Goal: Task Accomplishment & Management: Manage account settings

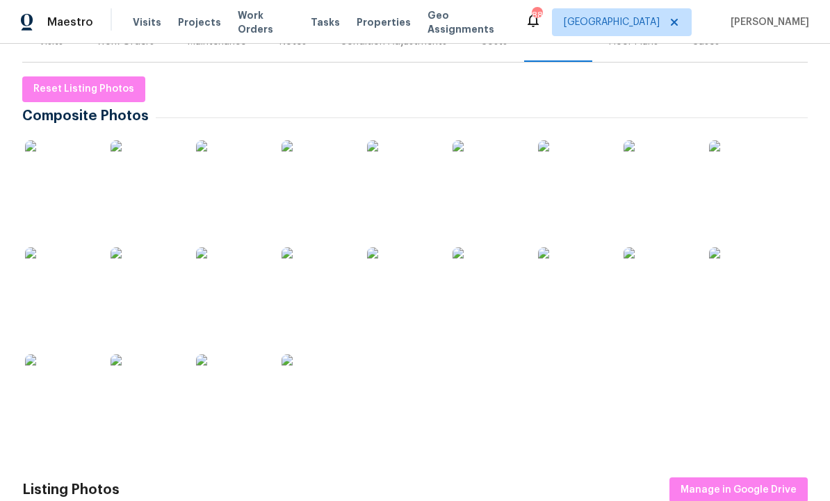
scroll to position [199, 0]
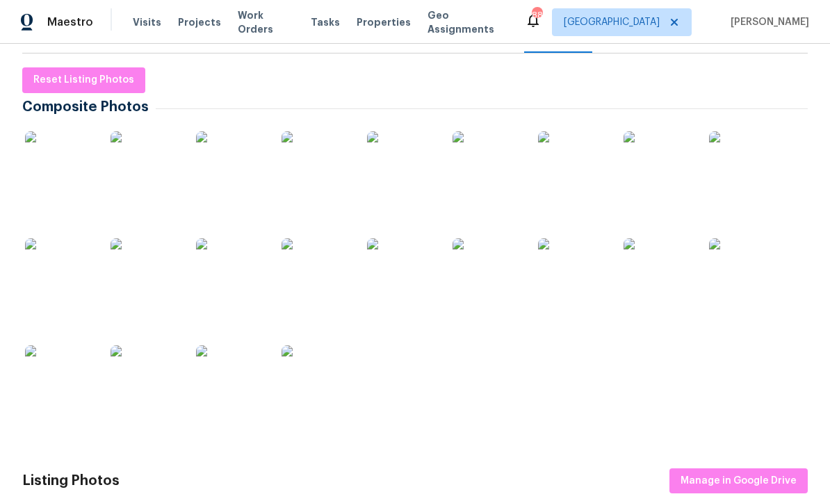
click at [74, 168] on img at bounding box center [60, 166] width 70 height 70
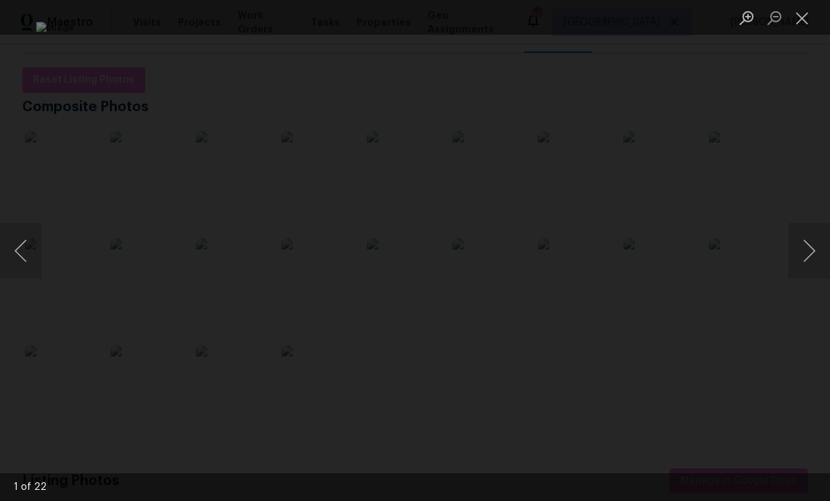
click at [805, 256] on button "Next image" at bounding box center [809, 251] width 42 height 56
click at [802, 256] on button "Next image" at bounding box center [809, 251] width 42 height 56
click at [804, 257] on button "Next image" at bounding box center [809, 251] width 42 height 56
click at [804, 254] on button "Next image" at bounding box center [809, 251] width 42 height 56
click at [802, 257] on button "Next image" at bounding box center [809, 251] width 42 height 56
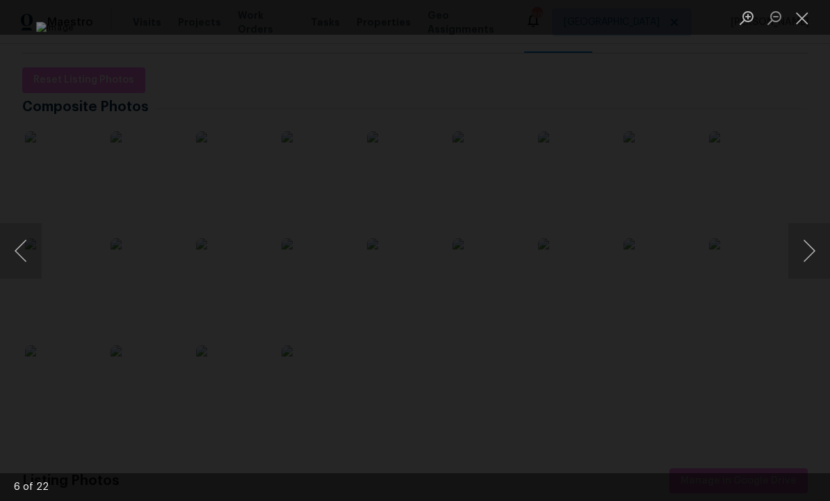
click at [802, 257] on button "Next image" at bounding box center [809, 251] width 42 height 56
click at [801, 258] on button "Next image" at bounding box center [809, 251] width 42 height 56
click at [805, 254] on button "Next image" at bounding box center [809, 251] width 42 height 56
click at [806, 255] on button "Next image" at bounding box center [809, 251] width 42 height 56
click at [806, 256] on button "Next image" at bounding box center [809, 251] width 42 height 56
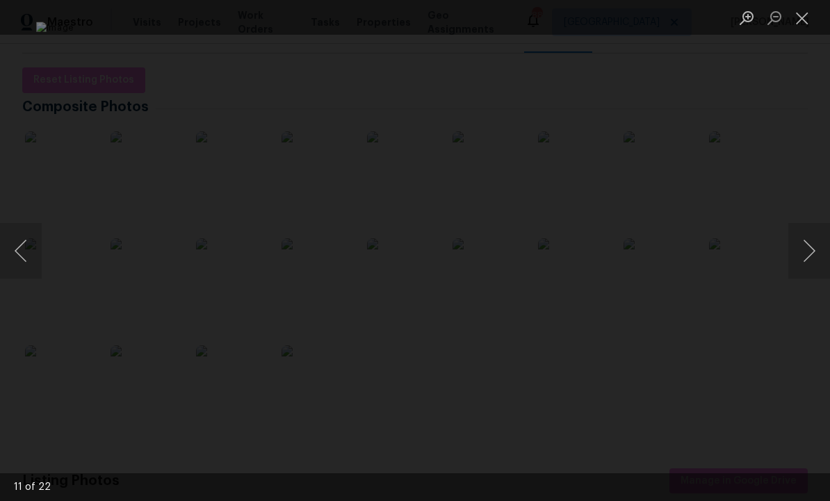
click at [804, 258] on button "Next image" at bounding box center [809, 251] width 42 height 56
click at [806, 256] on button "Next image" at bounding box center [809, 251] width 42 height 56
click at [809, 249] on button "Next image" at bounding box center [809, 251] width 42 height 56
click at [807, 251] on button "Next image" at bounding box center [809, 251] width 42 height 56
click at [799, 259] on button "Next image" at bounding box center [809, 251] width 42 height 56
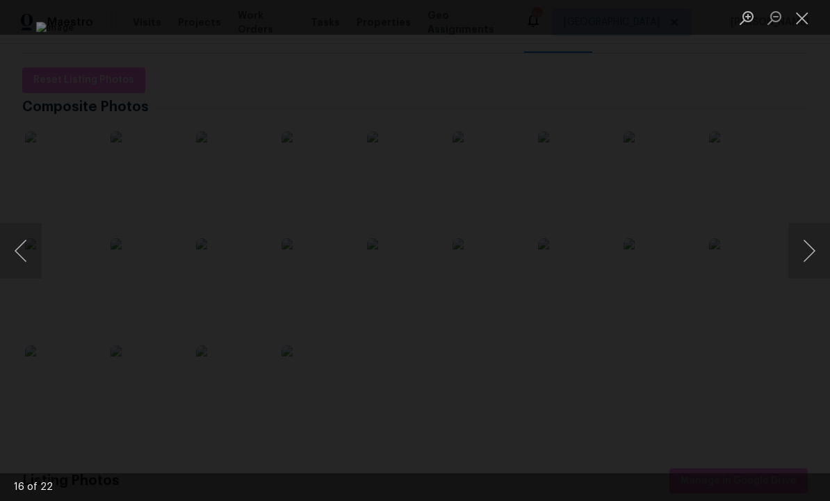
click at [803, 257] on button "Next image" at bounding box center [809, 251] width 42 height 56
click at [806, 256] on button "Next image" at bounding box center [809, 251] width 42 height 56
click at [808, 254] on button "Next image" at bounding box center [809, 251] width 42 height 56
click at [809, 254] on button "Next image" at bounding box center [809, 251] width 42 height 56
click at [806, 254] on button "Next image" at bounding box center [809, 251] width 42 height 56
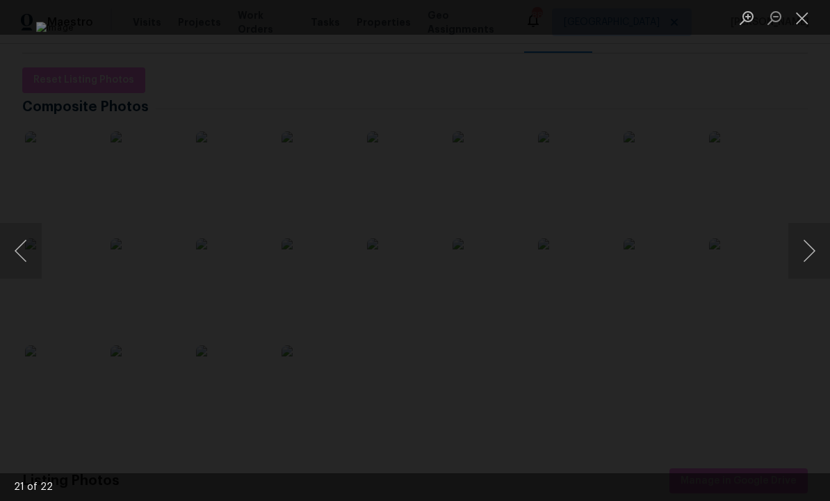
click at [20, 256] on button "Previous image" at bounding box center [21, 251] width 42 height 56
click at [807, 245] on button "Next image" at bounding box center [809, 251] width 42 height 56
click at [811, 243] on button "Next image" at bounding box center [809, 251] width 42 height 56
click at [806, 251] on button "Next image" at bounding box center [809, 251] width 42 height 56
click at [808, 252] on button "Next image" at bounding box center [809, 251] width 42 height 56
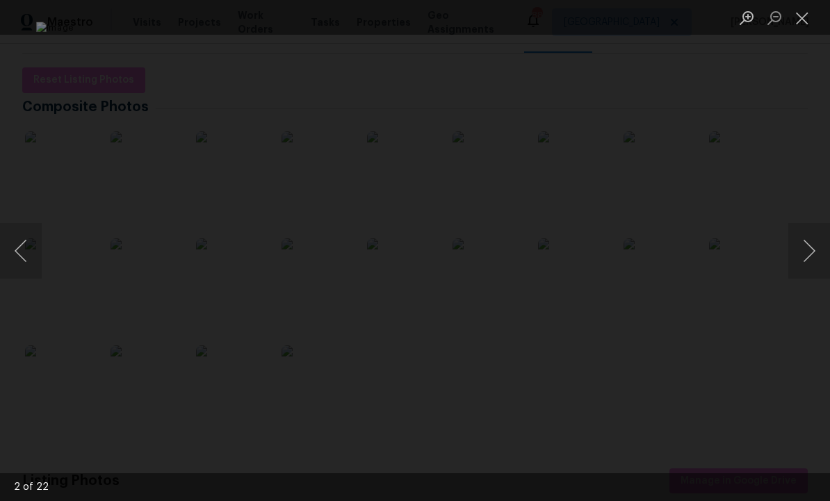
click at [809, 247] on button "Next image" at bounding box center [809, 251] width 42 height 56
click at [806, 247] on button "Next image" at bounding box center [809, 251] width 42 height 56
click at [806, 254] on button "Next image" at bounding box center [809, 251] width 42 height 56
click at [808, 251] on button "Next image" at bounding box center [809, 251] width 42 height 56
click at [803, 21] on button "Close lightbox" at bounding box center [802, 18] width 28 height 24
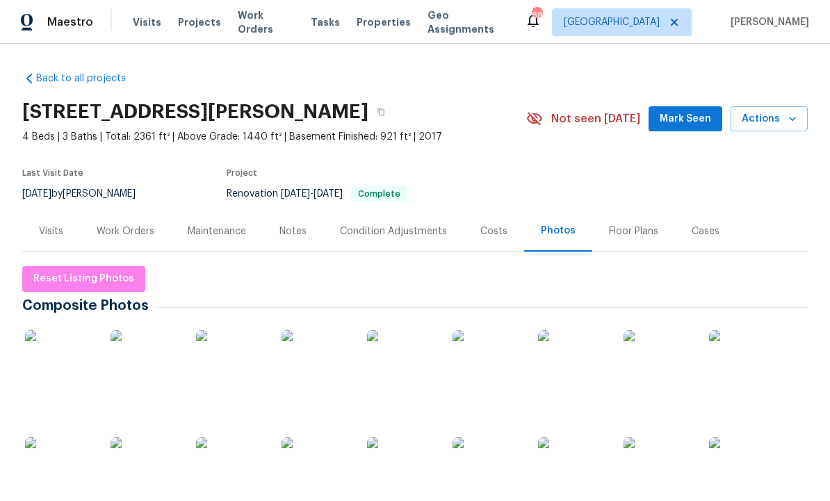
scroll to position [0, 0]
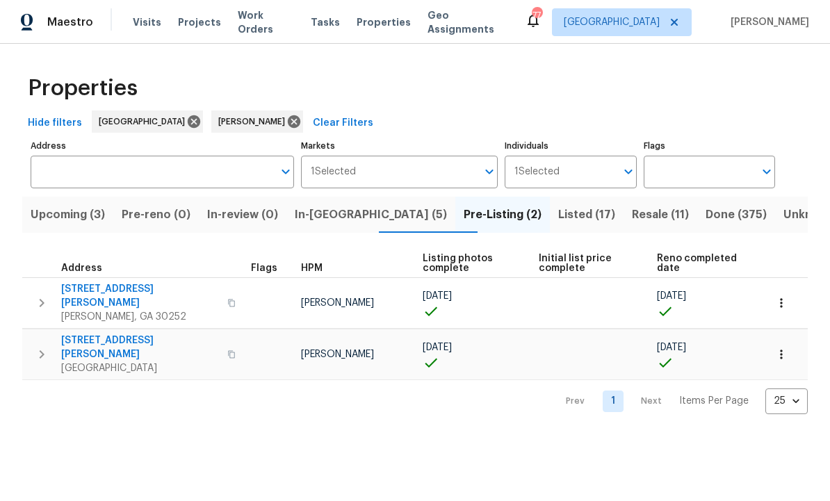
click at [88, 213] on span "Upcoming (3)" at bounding box center [68, 214] width 74 height 19
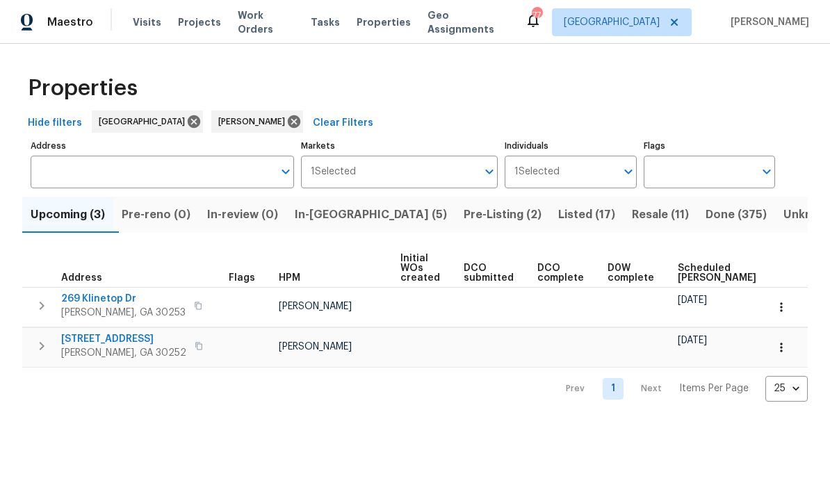
click at [154, 212] on span "Pre-reno (0)" at bounding box center [156, 214] width 69 height 19
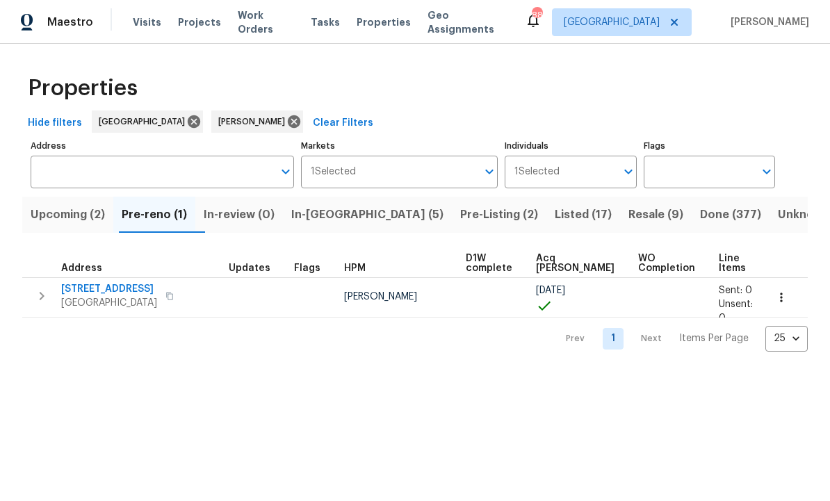
click at [116, 292] on span "10712 Southwood Dr" at bounding box center [109, 289] width 96 height 14
click at [784, 297] on icon "button" at bounding box center [781, 298] width 14 height 14
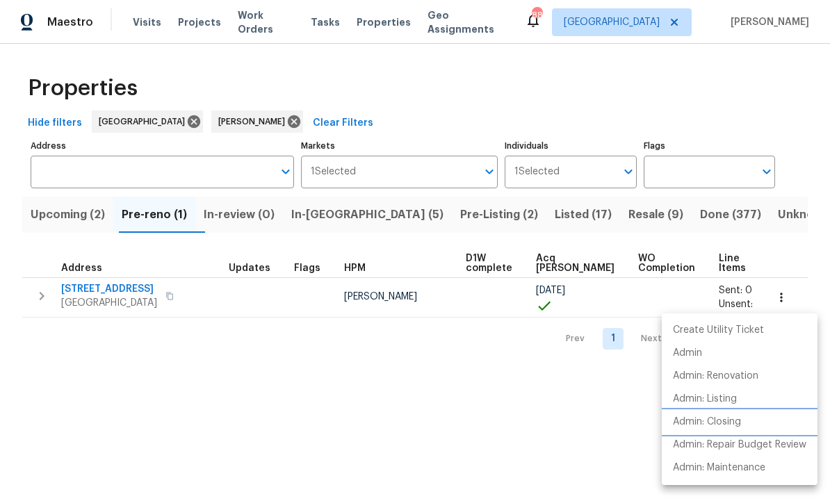
click at [735, 422] on p "Admin: Closing" at bounding box center [707, 422] width 68 height 15
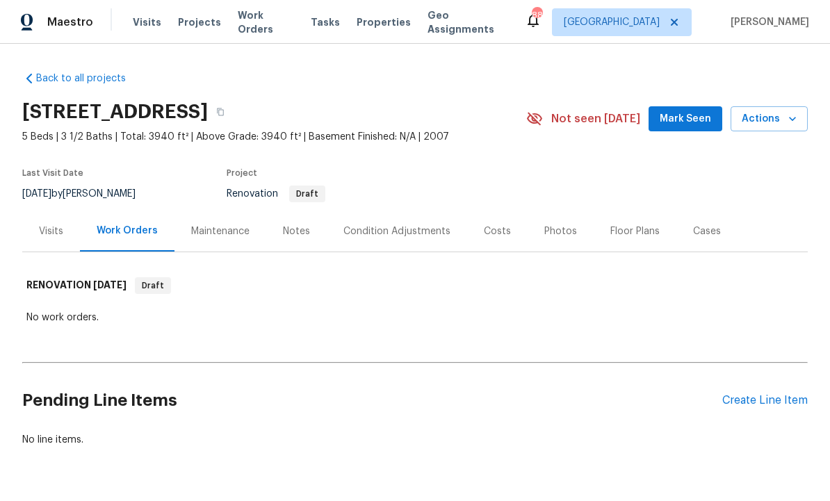
scroll to position [40, 0]
click at [395, 225] on div "Condition Adjustments" at bounding box center [396, 232] width 107 height 14
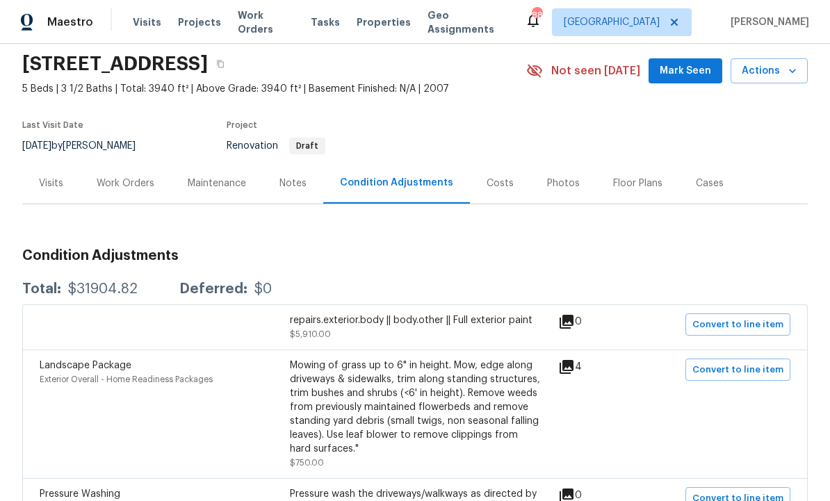
scroll to position [47, 0]
click at [295, 183] on div "Notes" at bounding box center [292, 184] width 27 height 14
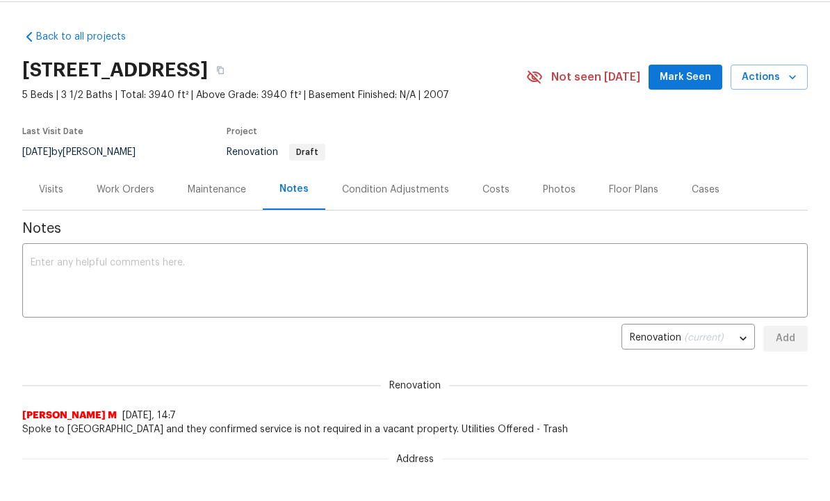
click at [405, 194] on div "Condition Adjustments" at bounding box center [395, 191] width 107 height 14
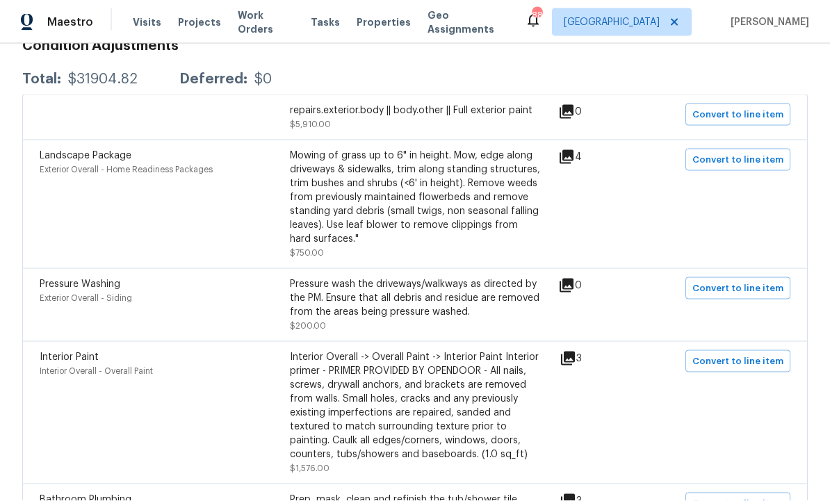
scroll to position [179, 0]
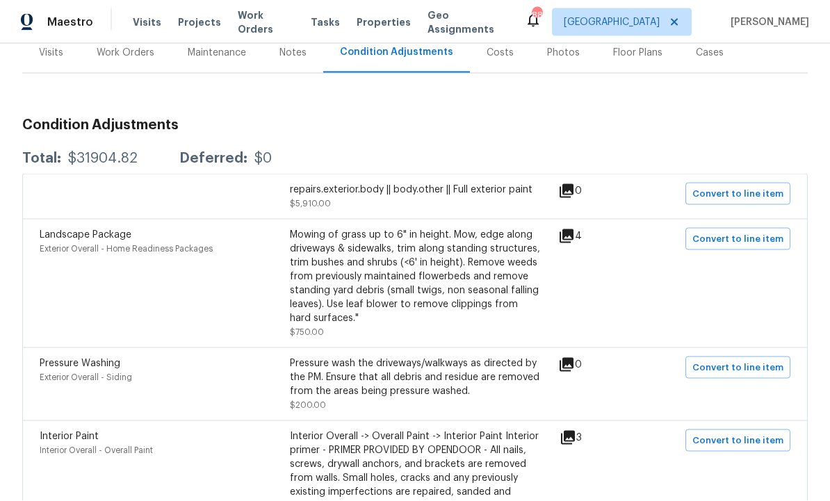
click at [575, 237] on icon at bounding box center [566, 236] width 17 height 17
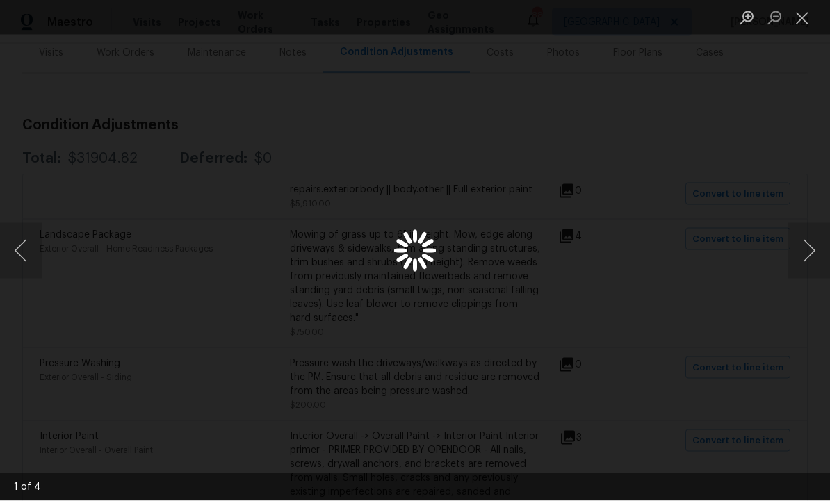
scroll to position [0, 0]
click at [799, 276] on button "Next image" at bounding box center [809, 251] width 42 height 56
click at [808, 279] on button "Next image" at bounding box center [809, 251] width 42 height 56
click at [812, 276] on button "Next image" at bounding box center [809, 251] width 42 height 56
click at [813, 271] on button "Next image" at bounding box center [809, 251] width 42 height 56
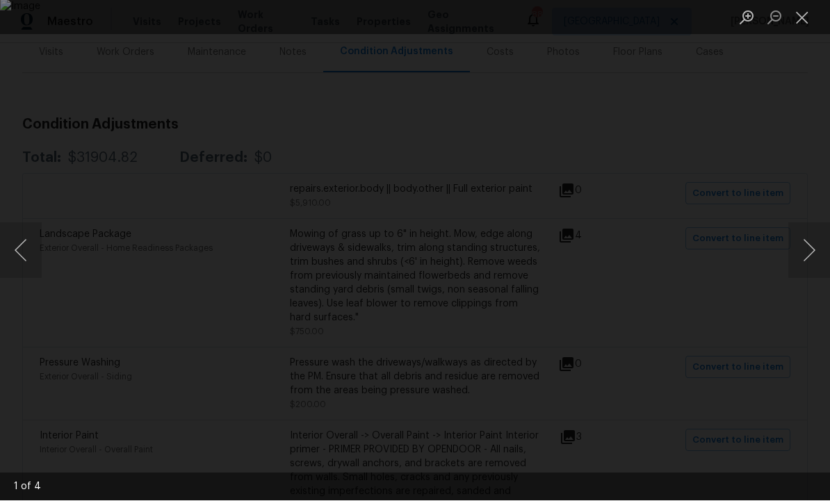
click at [811, 277] on button "Next image" at bounding box center [809, 251] width 42 height 56
click at [804, 21] on button "Close lightbox" at bounding box center [802, 18] width 28 height 24
